Goal: Information Seeking & Learning: Learn about a topic

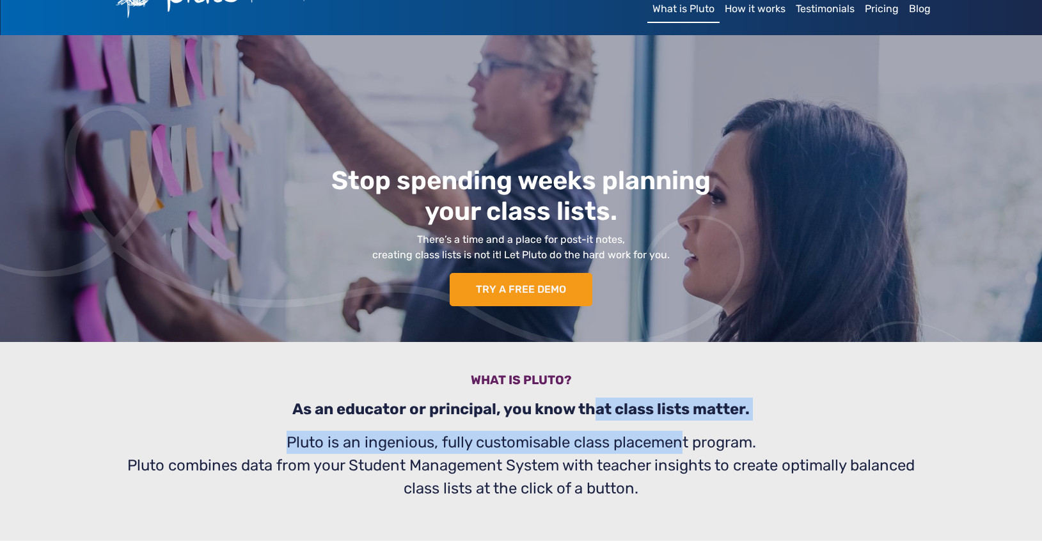
drag, startPoint x: 597, startPoint y: 411, endPoint x: 683, endPoint y: 436, distance: 89.1
click at [683, 436] on div "What is pluto? As an educator or principal, you know that class lists matter. P…" at bounding box center [521, 441] width 844 height 199
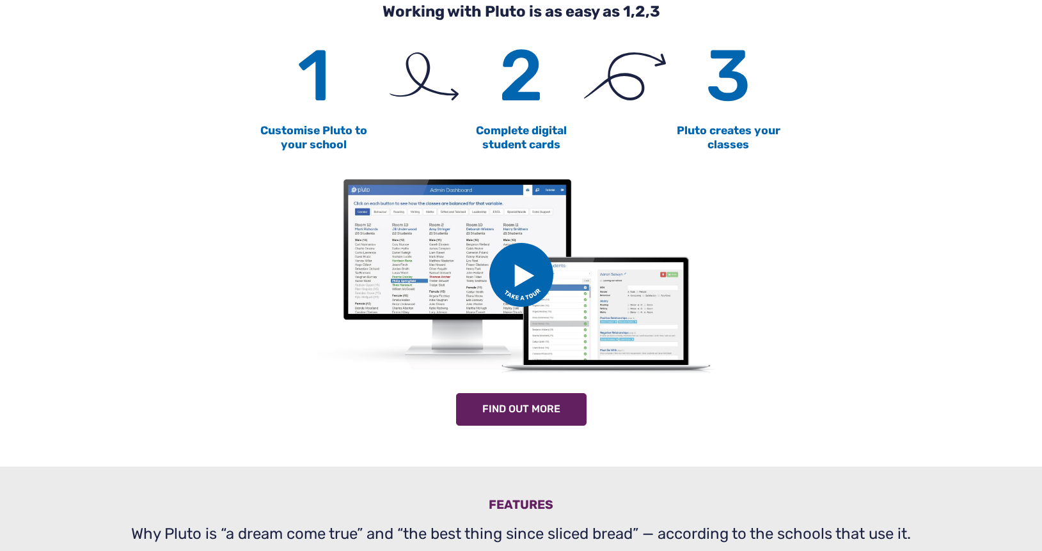
scroll to position [642, 0]
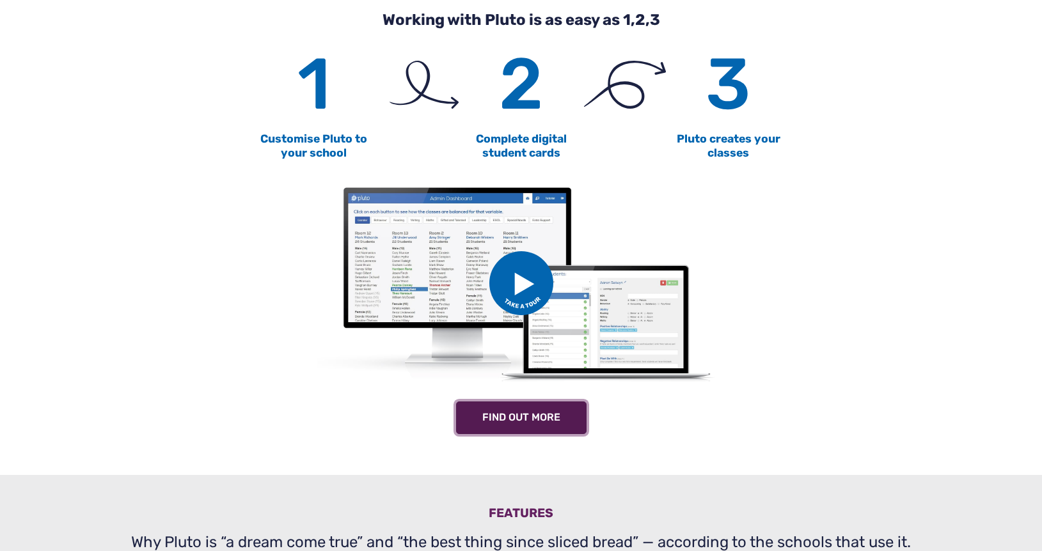
click at [553, 411] on link "Find out more" at bounding box center [521, 418] width 130 height 33
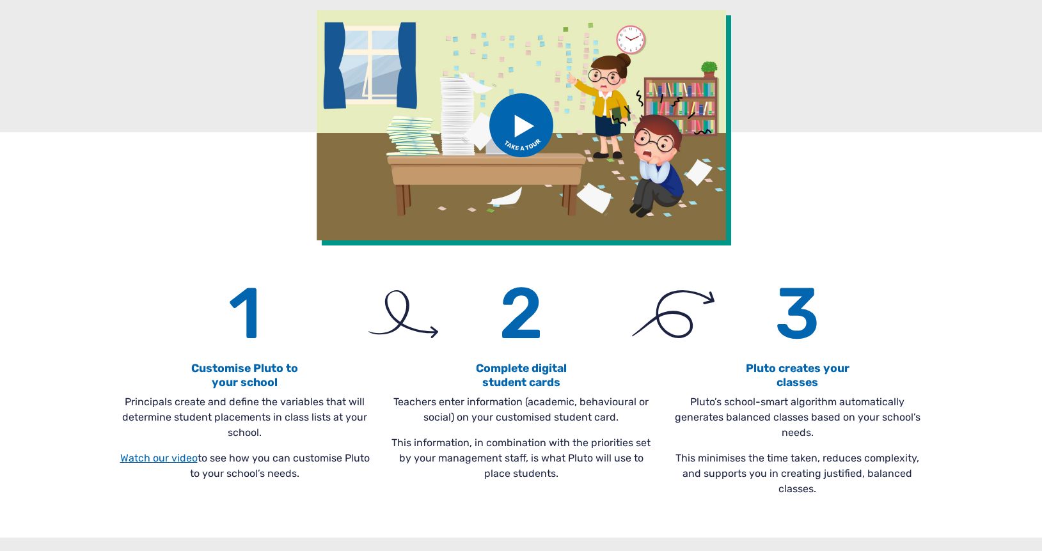
scroll to position [152, 0]
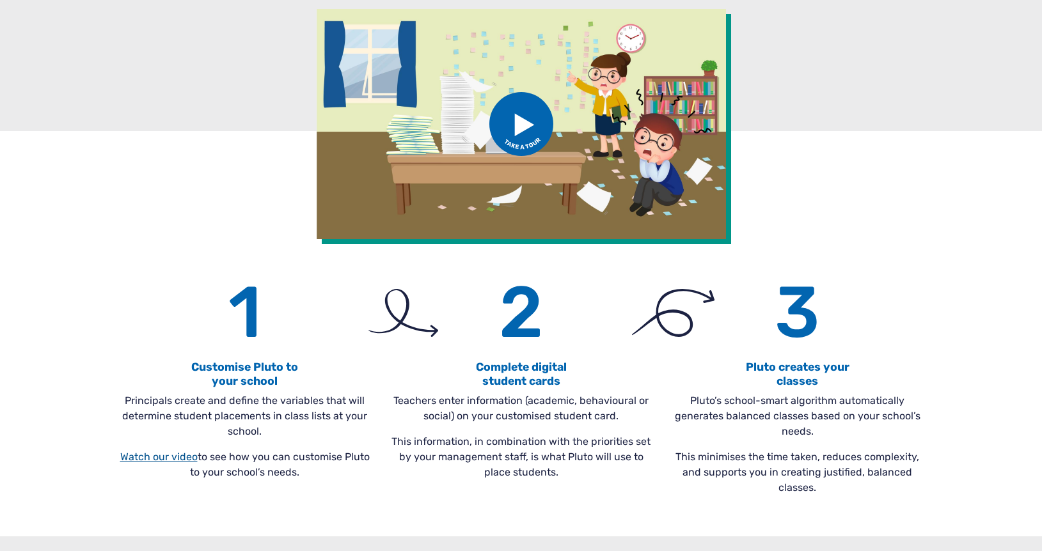
click at [143, 456] on link "Watch our video" at bounding box center [158, 457] width 77 height 12
